Goal: Task Accomplishment & Management: Manage account settings

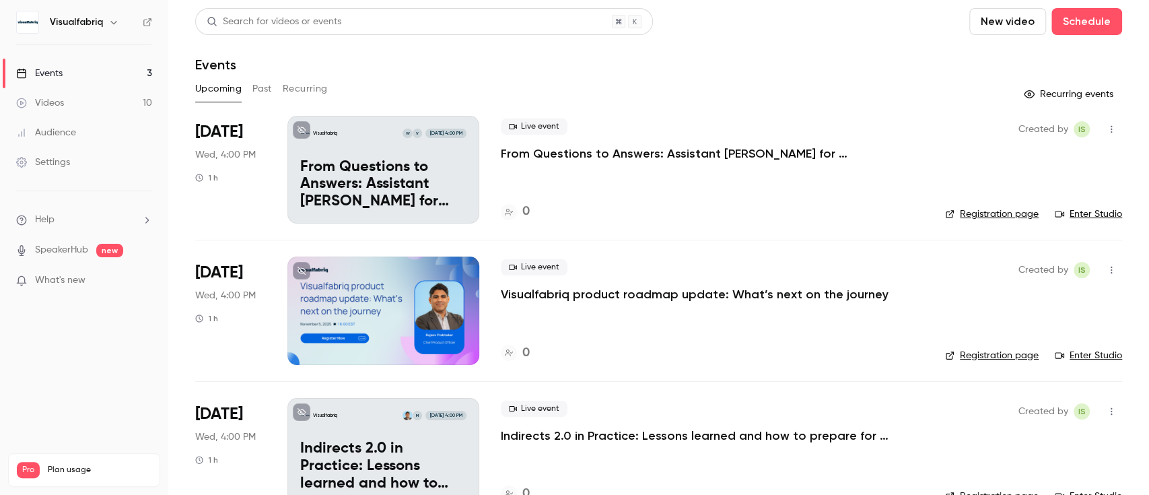
scroll to position [34, 0]
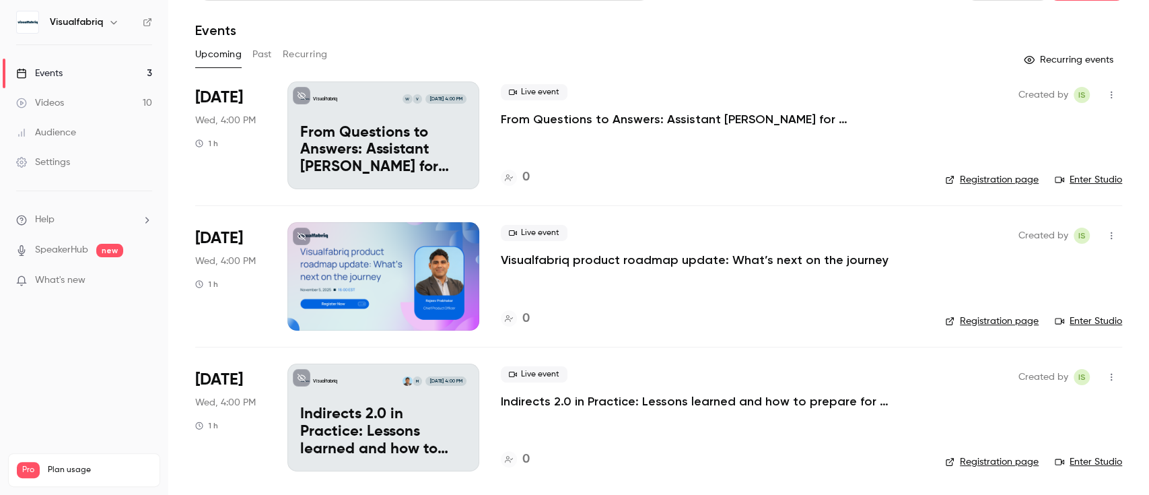
click at [541, 116] on p "From Questions to Answers: Assistant [PERSON_NAME] for Visualfabriq Partners" at bounding box center [703, 119] width 404 height 16
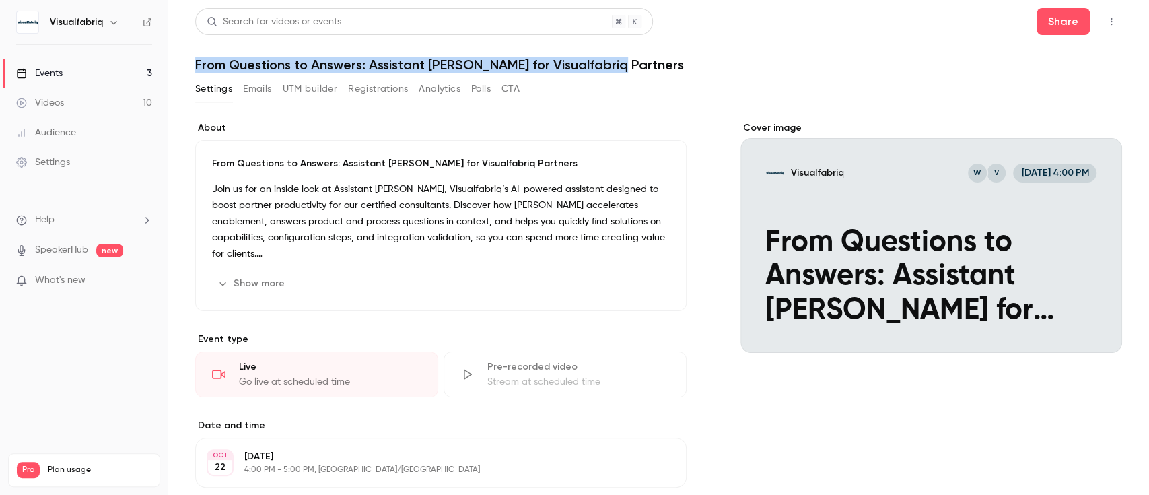
drag, startPoint x: 195, startPoint y: 65, endPoint x: 613, endPoint y: 60, distance: 417.5
click at [613, 60] on h1 "From Questions to Answers: Assistant [PERSON_NAME] for Visualfabriq Partners" at bounding box center [658, 65] width 927 height 16
copy h1 "From Questions to Answers: Assistant [PERSON_NAME] for Visualfabriq Partners"
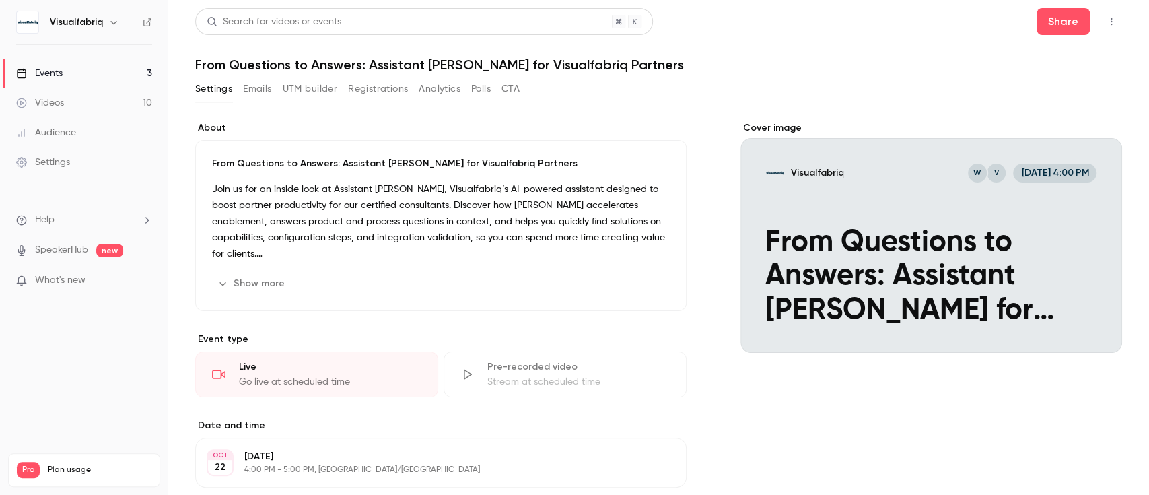
click at [901, 242] on div "Cover image" at bounding box center [932, 237] width 382 height 232
click at [0, 0] on input "Visualfabriq V W Oct 22, 4:00 PM From Questions to Answers: Assistant Mike for …" at bounding box center [0, 0] width 0 height 0
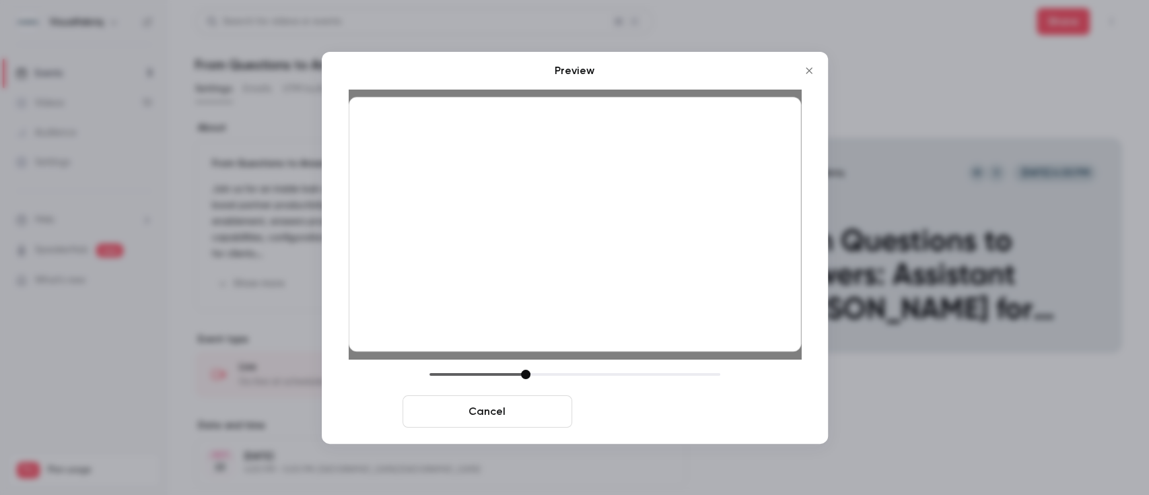
click at [669, 407] on button "Save cover" at bounding box center [663, 411] width 170 height 32
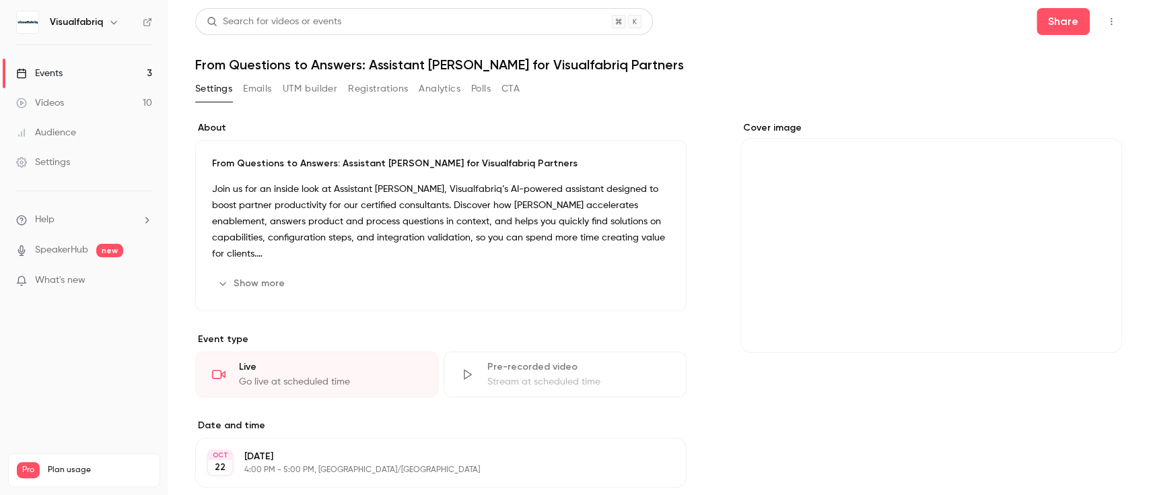
click at [913, 283] on div "Cover image" at bounding box center [932, 237] width 382 height 232
click at [0, 0] on input "Cover image" at bounding box center [0, 0] width 0 height 0
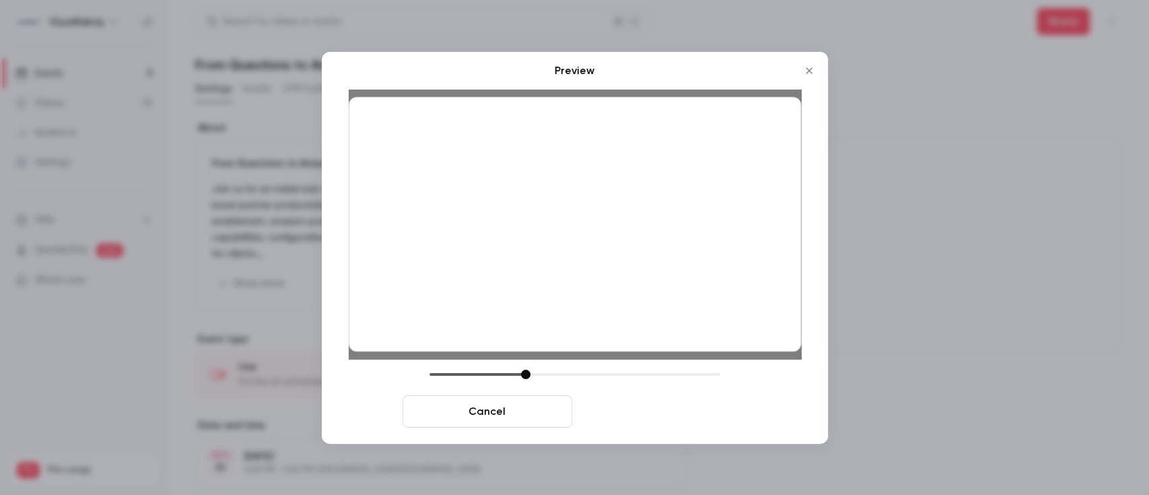
click at [648, 410] on button "Save cover" at bounding box center [663, 411] width 170 height 32
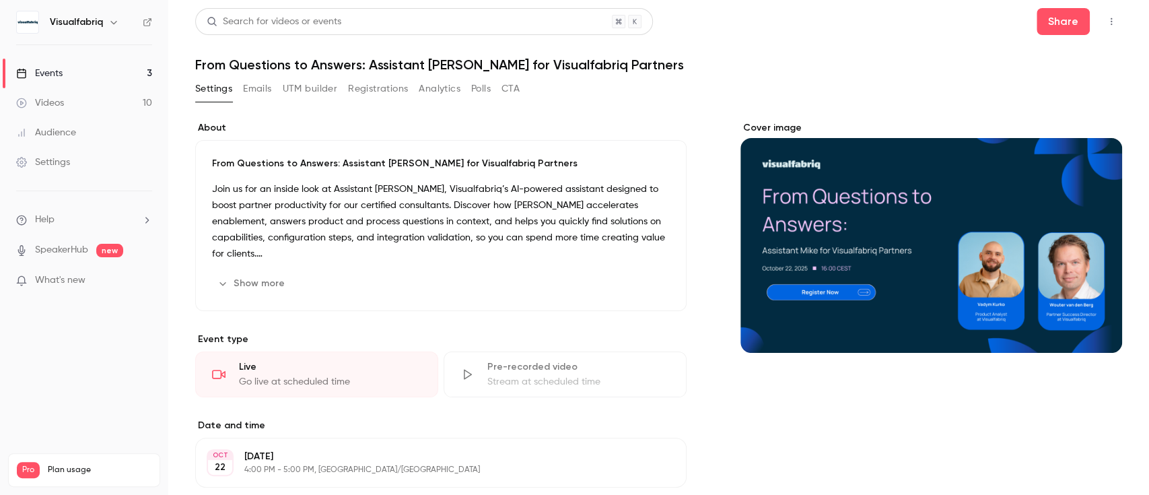
click at [764, 47] on header "Search for videos or events Share From Questions to Answers: Assistant Mike for…" at bounding box center [658, 40] width 927 height 65
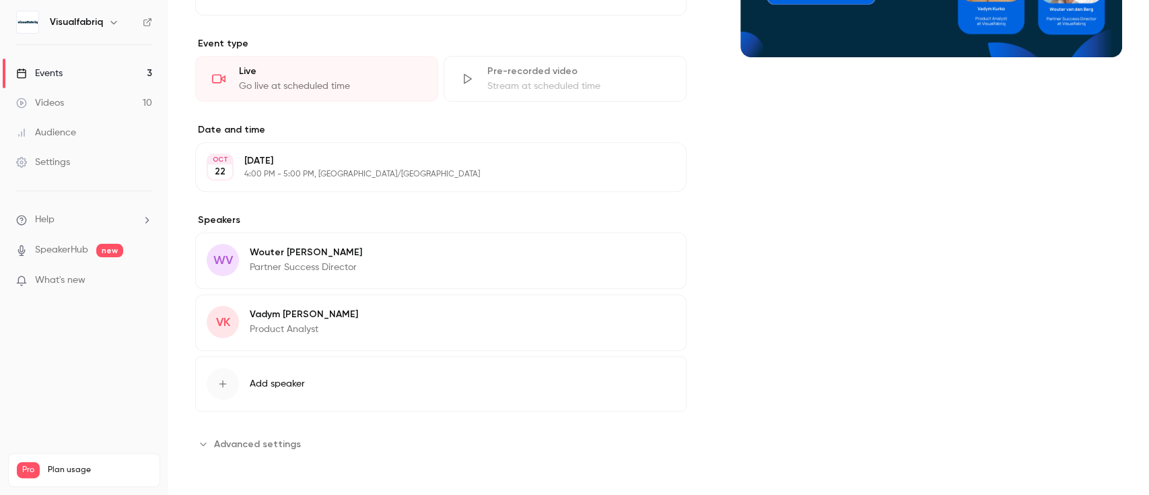
scroll to position [300, 0]
click at [277, 255] on p "Wouter van den Berg" at bounding box center [306, 252] width 112 height 13
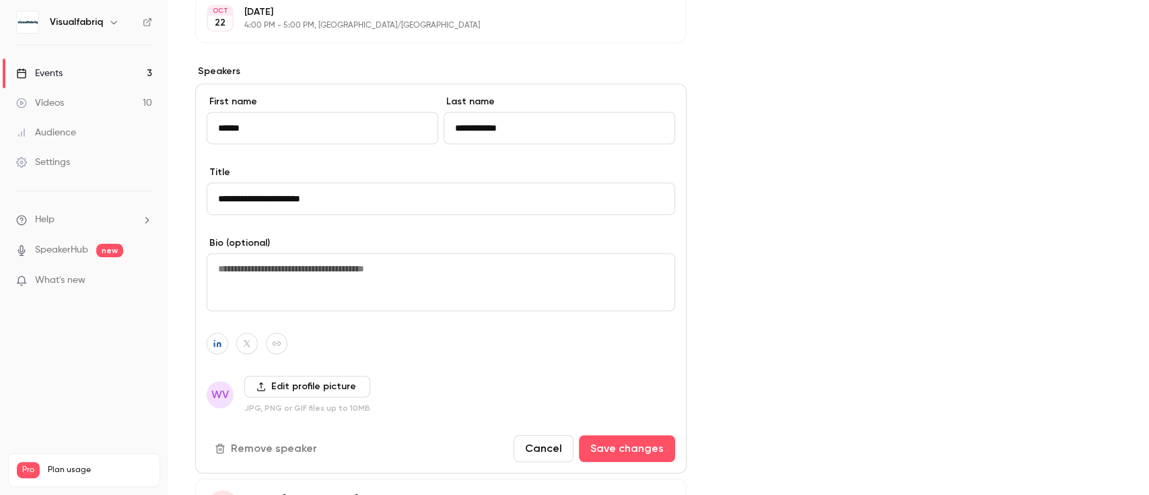
scroll to position [633, 0]
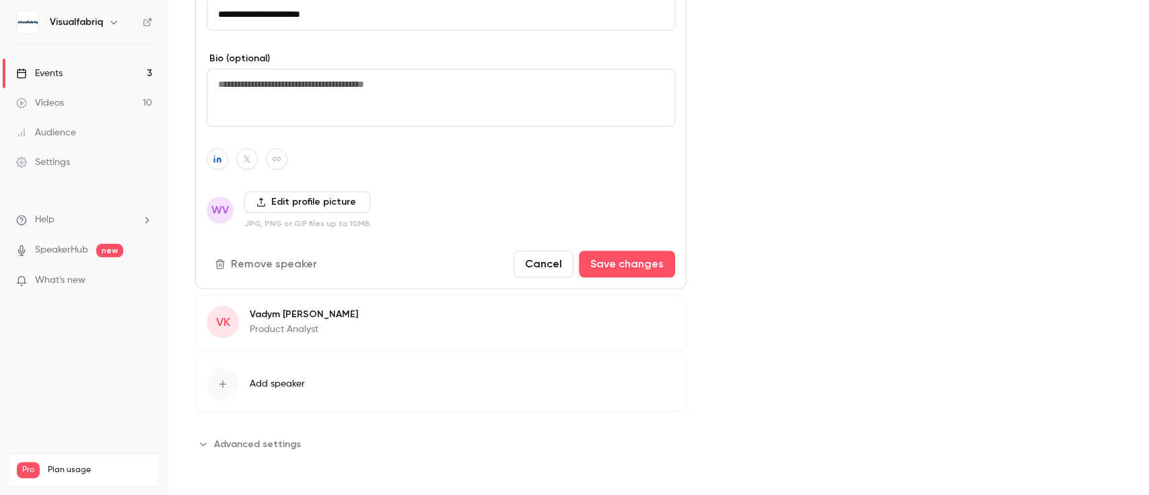
click at [287, 207] on label "Edit profile picture" at bounding box center [307, 202] width 126 height 22
click at [0, 0] on input "Edit profile picture" at bounding box center [0, 0] width 0 height 0
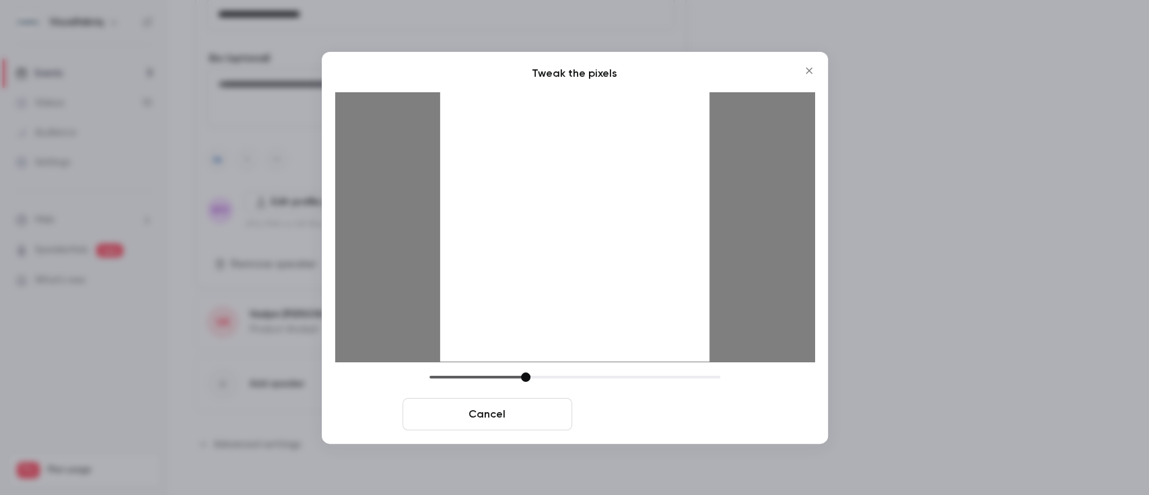
click at [665, 418] on button "Crop and save" at bounding box center [663, 414] width 170 height 32
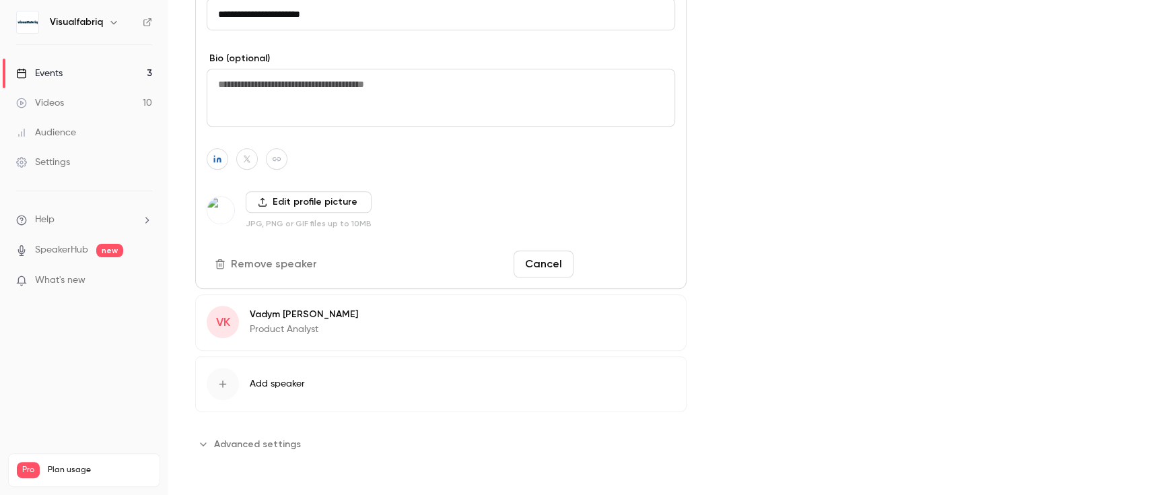
click at [610, 259] on button "Save changes" at bounding box center [627, 263] width 96 height 27
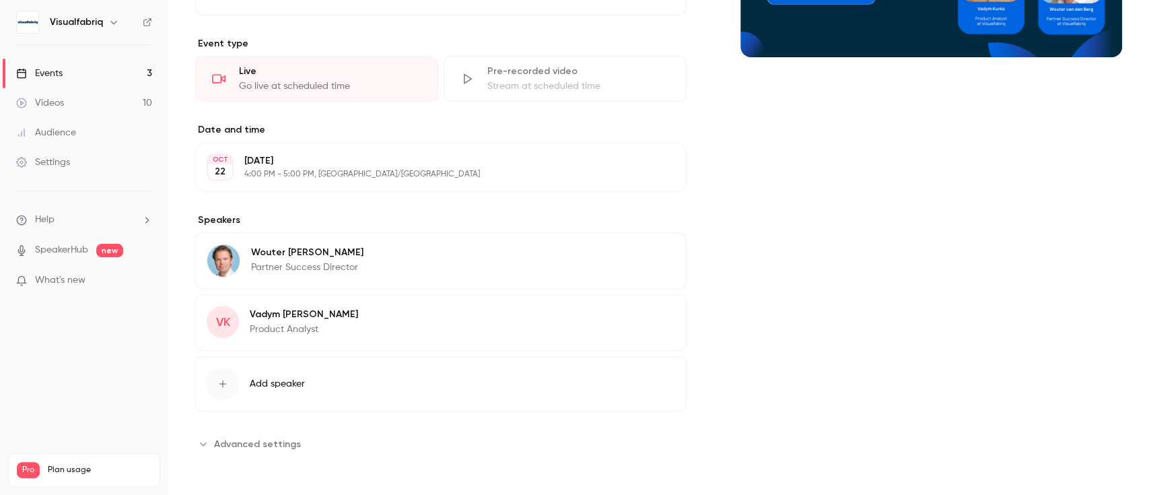
scroll to position [300, 0]
click at [308, 329] on p "Product Analyst" at bounding box center [304, 329] width 108 height 13
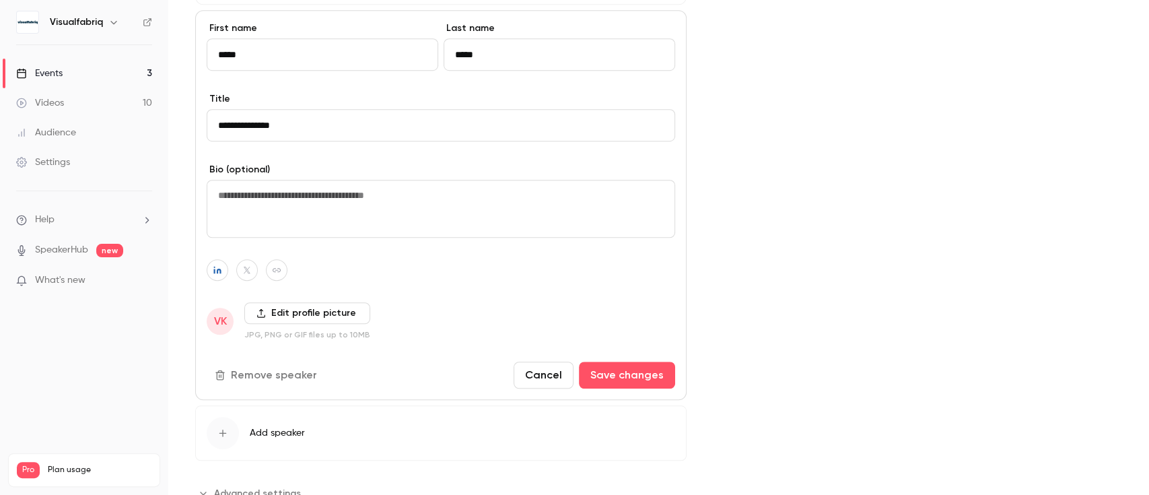
scroll to position [633, 0]
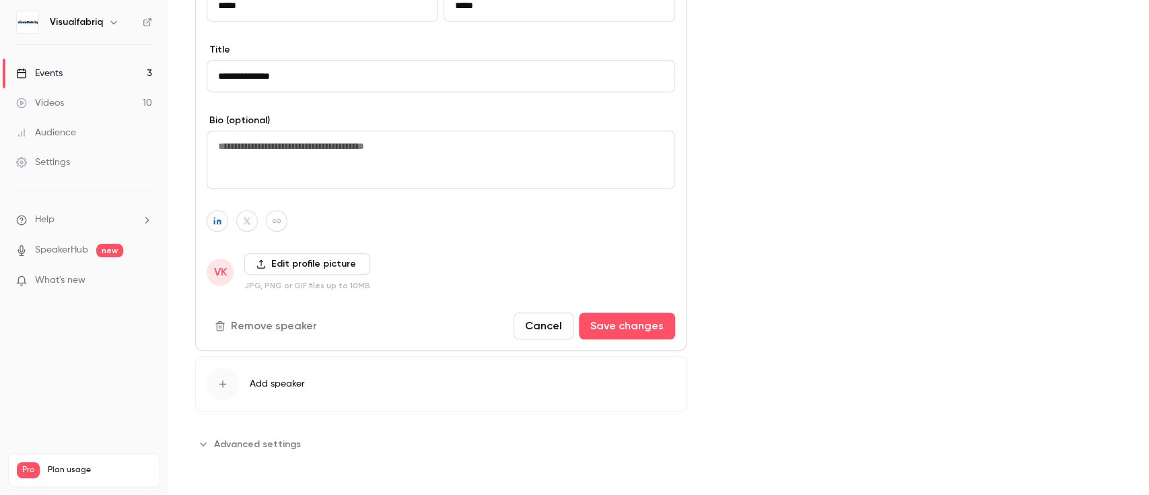
click at [291, 254] on label "Edit profile picture" at bounding box center [307, 264] width 126 height 22
click at [0, 0] on input "Edit profile picture" at bounding box center [0, 0] width 0 height 0
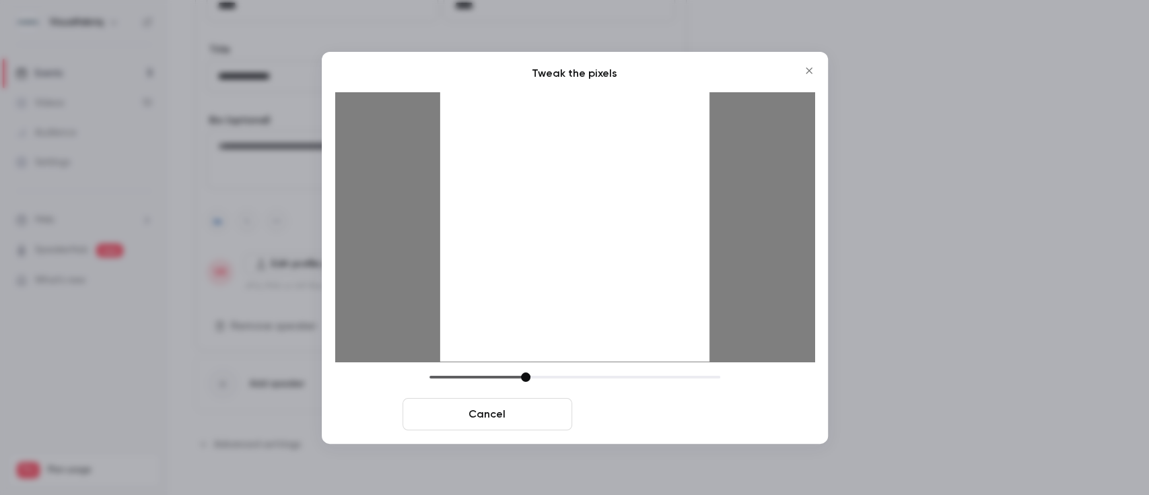
click at [630, 415] on button "Crop and save" at bounding box center [663, 414] width 170 height 32
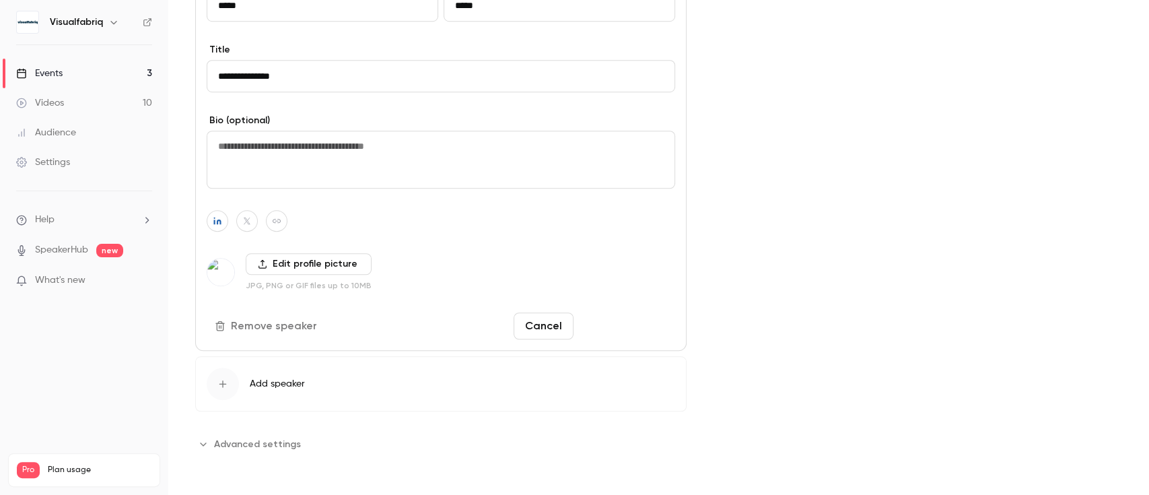
click at [617, 325] on button "Save changes" at bounding box center [627, 325] width 96 height 27
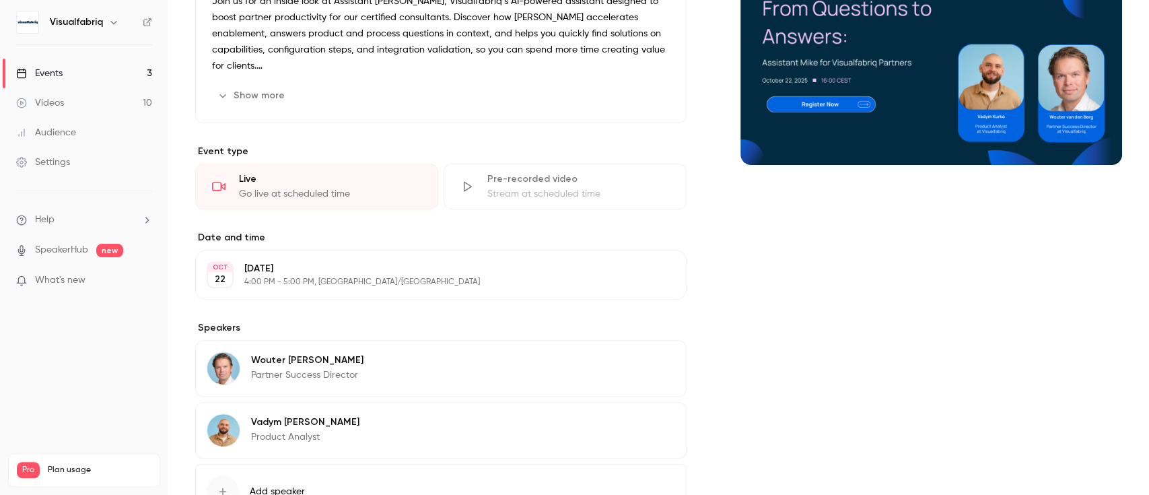
scroll to position [0, 0]
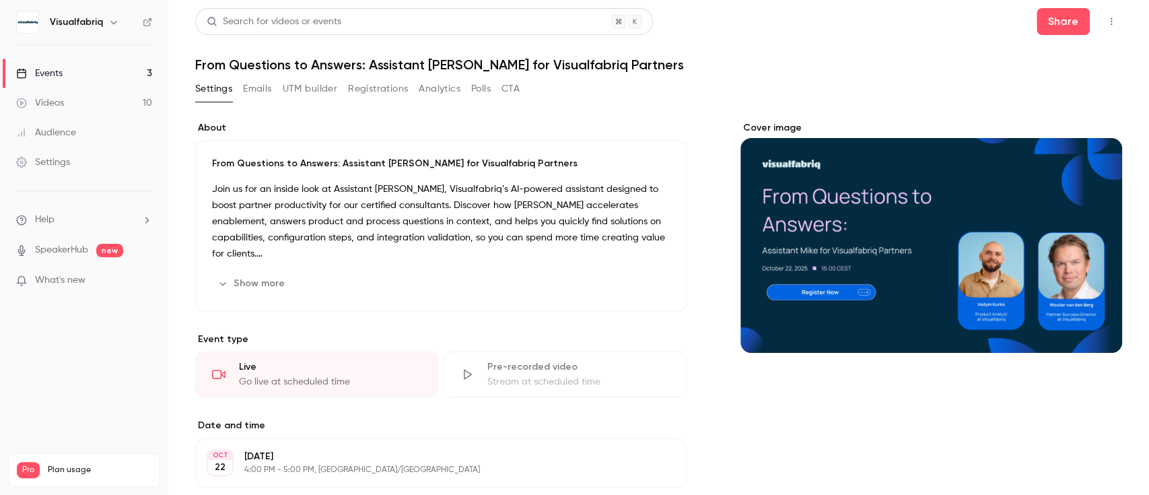
click at [59, 63] on link "Events 3" at bounding box center [84, 74] width 168 height 30
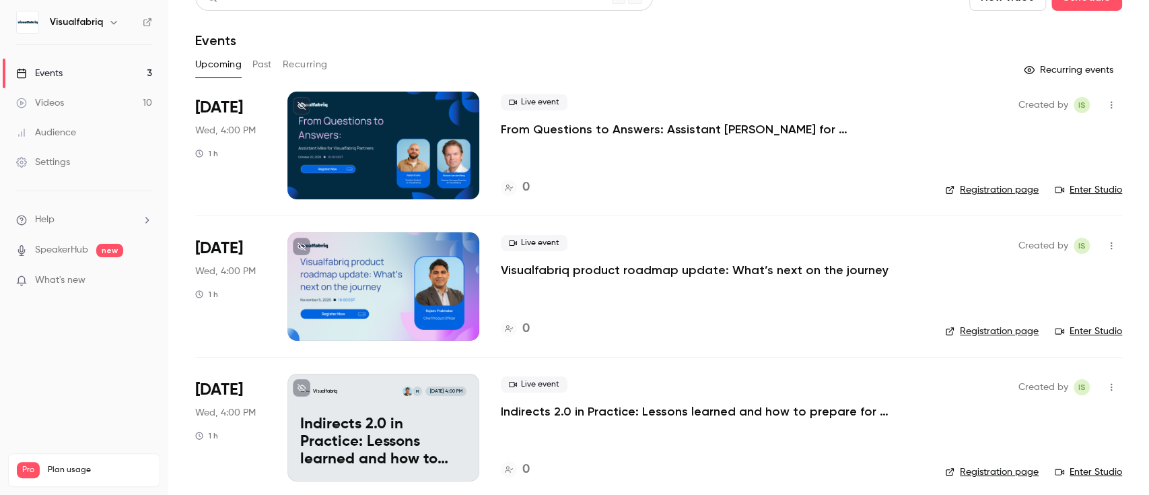
scroll to position [34, 0]
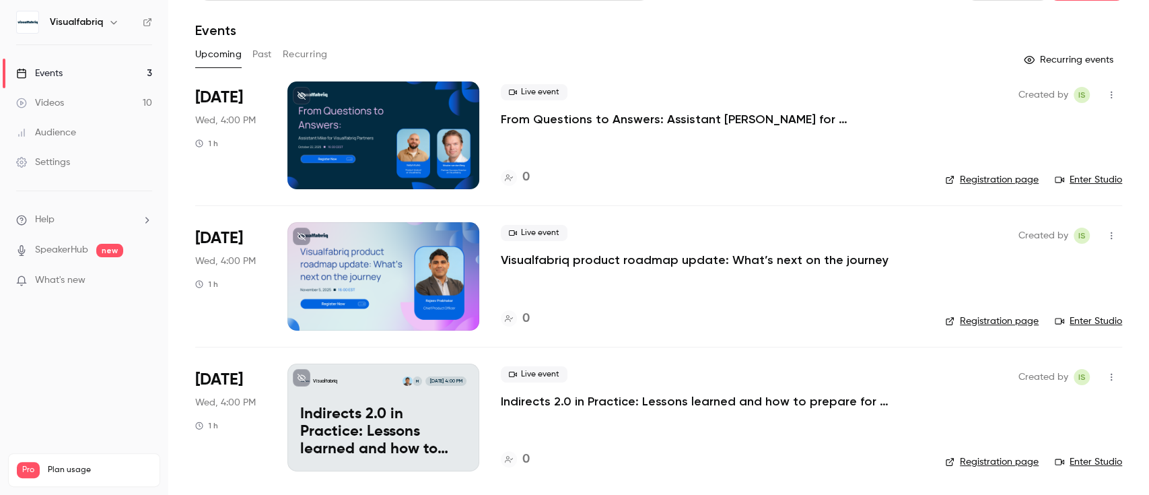
click at [1032, 61] on button "Recurring events" at bounding box center [1070, 60] width 104 height 22
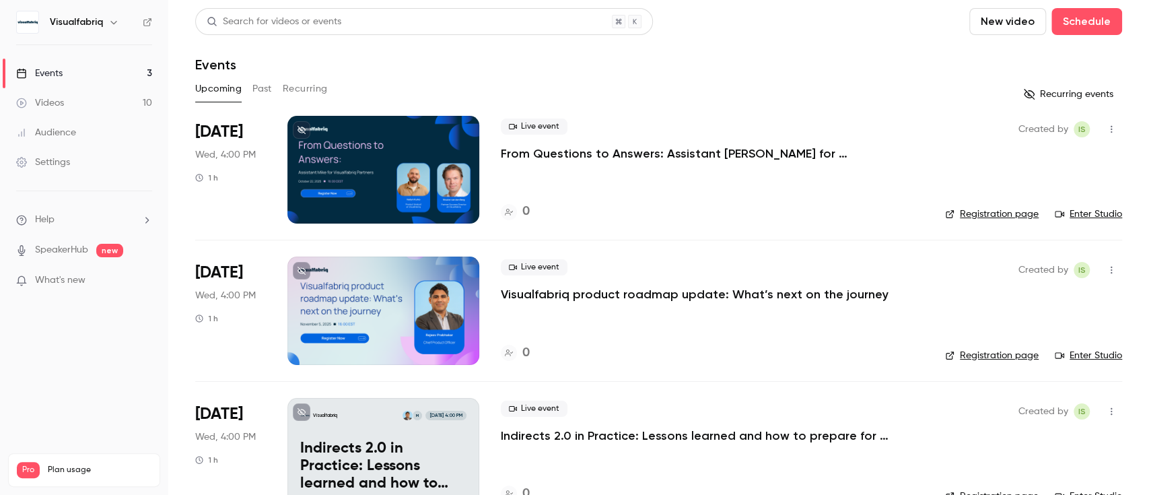
click at [1053, 94] on button "Recurring events" at bounding box center [1070, 94] width 104 height 22
click at [535, 71] on div "Events" at bounding box center [658, 65] width 927 height 16
